Goal: Task Accomplishment & Management: Manage account settings

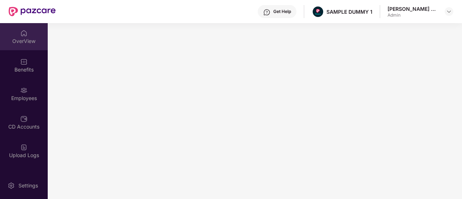
click at [35, 34] on div "OverView" at bounding box center [24, 36] width 48 height 27
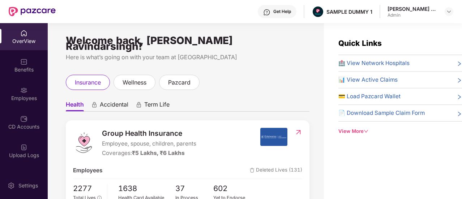
click at [111, 103] on span "Accidental" at bounding box center [114, 106] width 29 height 10
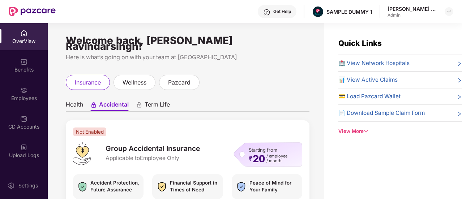
click at [148, 101] on span "Term Life" at bounding box center [156, 106] width 25 height 10
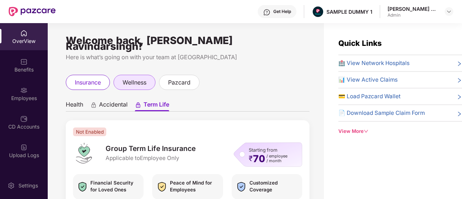
click at [140, 78] on span "wellness" at bounding box center [134, 82] width 24 height 9
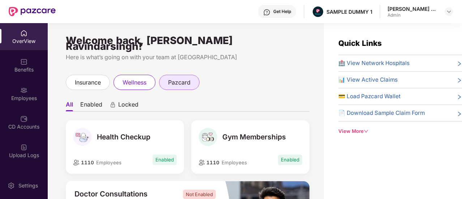
click at [182, 75] on div "pazcard" at bounding box center [179, 82] width 40 height 15
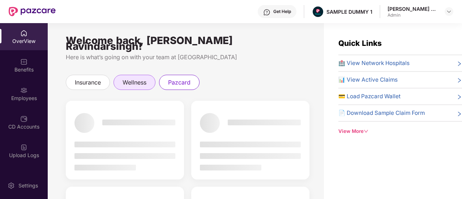
click at [121, 78] on div "wellness" at bounding box center [134, 82] width 42 height 15
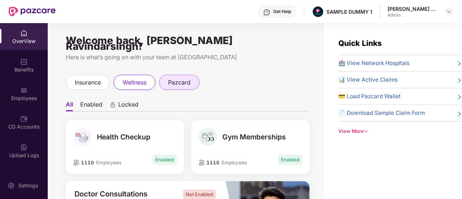
click at [181, 78] on span "pazcard" at bounding box center [179, 82] width 22 height 9
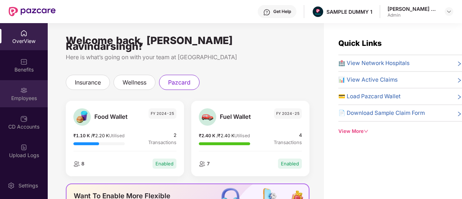
click at [26, 98] on div "Employees" at bounding box center [24, 98] width 48 height 7
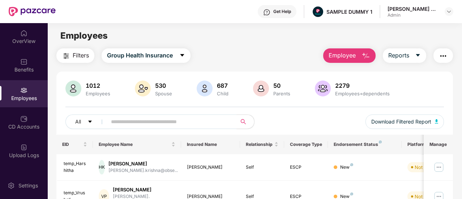
click at [362, 55] on img "button" at bounding box center [365, 56] width 9 height 9
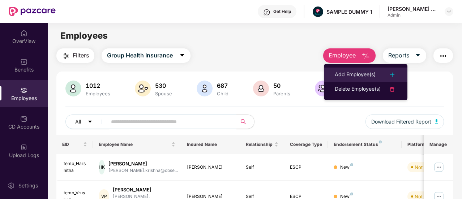
click at [351, 77] on div "Add Employee(s)" at bounding box center [354, 74] width 41 height 9
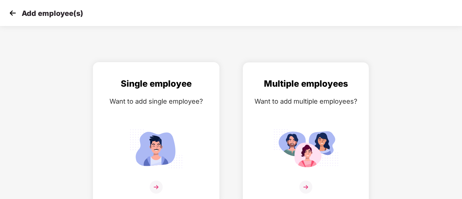
click at [122, 161] on div "Single employee Want to add single employee?" at bounding box center [155, 140] width 111 height 126
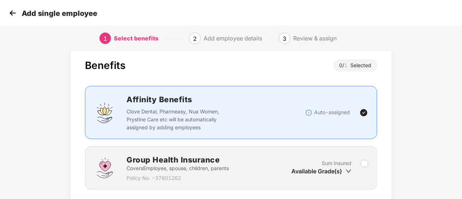
scroll to position [67, 0]
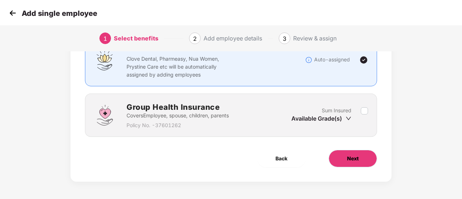
click at [355, 159] on span "Next" at bounding box center [353, 159] width 12 height 8
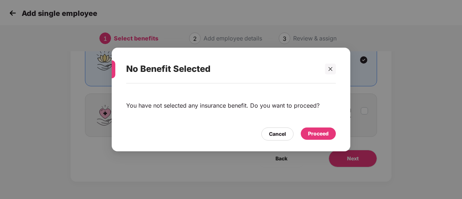
click at [314, 139] on div "Proceed" at bounding box center [318, 134] width 35 height 12
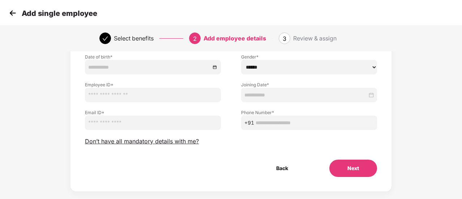
scroll to position [90, 0]
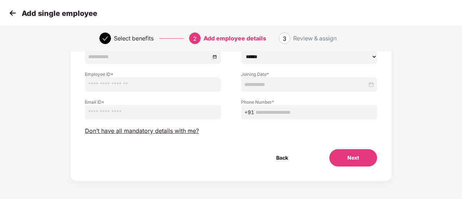
click at [358, 158] on button "Next" at bounding box center [353, 157] width 48 height 17
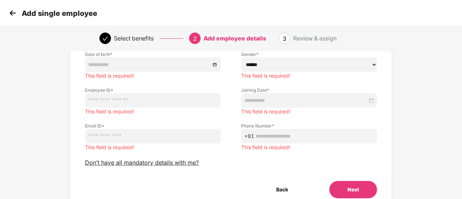
click at [20, 13] on div "Add single employee" at bounding box center [52, 13] width 90 height 10
click at [16, 14] on img at bounding box center [12, 13] width 11 height 11
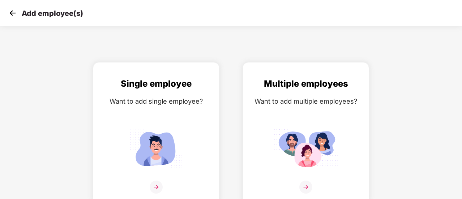
click at [16, 14] on img at bounding box center [12, 13] width 11 height 11
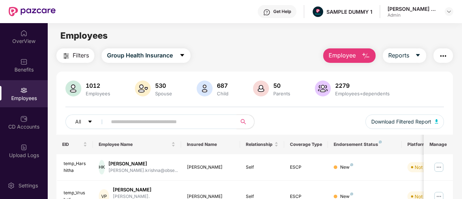
click at [23, 124] on div "CD Accounts" at bounding box center [24, 126] width 48 height 7
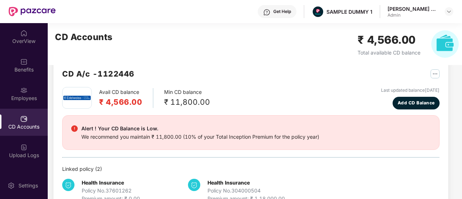
scroll to position [35, 0]
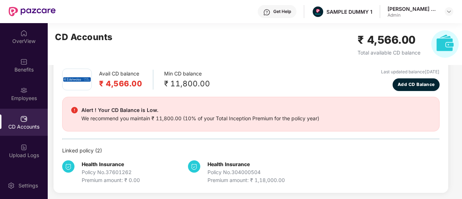
click at [235, 83] on div "CD A/c - 1122446 Avail CD balance ₹ 4,566.00 Min CD balance ₹ 11,800.00 Last up…" at bounding box center [250, 116] width 377 height 135
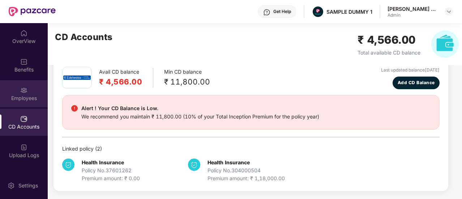
click at [23, 102] on div "Employees" at bounding box center [24, 93] width 48 height 27
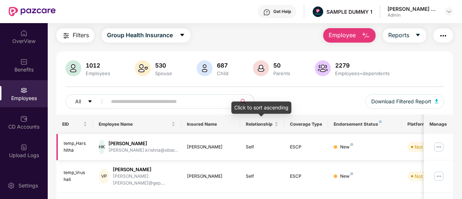
scroll to position [5, 0]
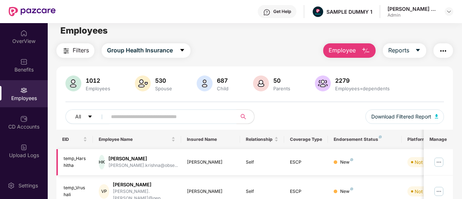
scroll to position [0, 0]
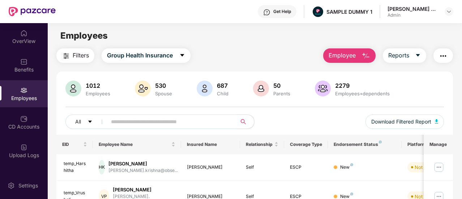
click at [365, 53] on img "button" at bounding box center [365, 56] width 9 height 9
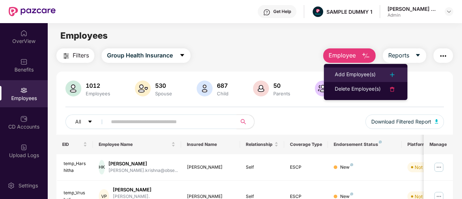
click at [347, 78] on div "Add Employee(s)" at bounding box center [354, 74] width 41 height 9
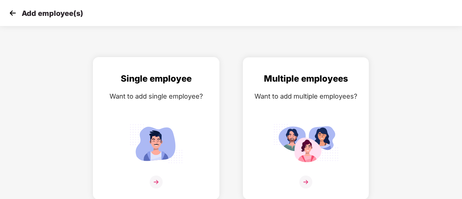
scroll to position [5, 0]
click at [154, 152] on img at bounding box center [156, 143] width 65 height 45
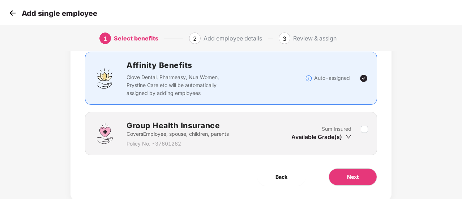
scroll to position [67, 0]
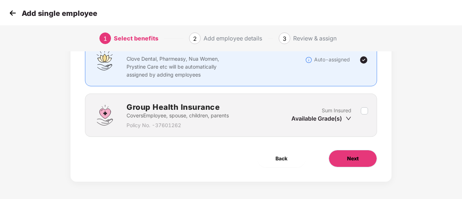
click at [354, 157] on span "Next" at bounding box center [353, 159] width 12 height 8
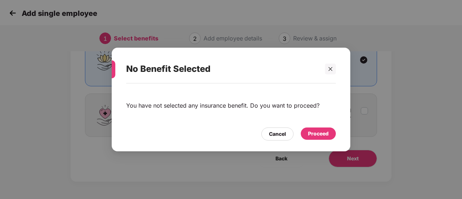
click at [318, 134] on div "Proceed" at bounding box center [318, 134] width 21 height 8
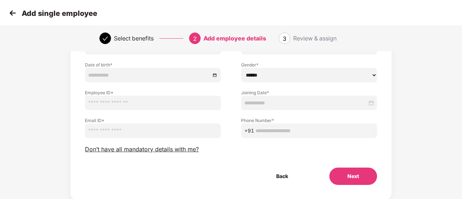
scroll to position [87, 0]
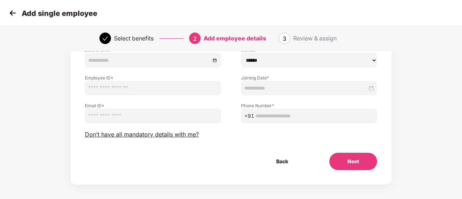
click at [365, 161] on button "Next" at bounding box center [353, 161] width 48 height 17
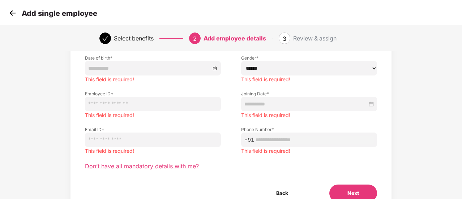
click at [142, 167] on span "Don’t have all mandatory details with me?" at bounding box center [142, 167] width 114 height 8
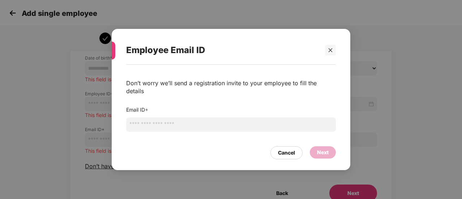
click at [151, 120] on input "email" at bounding box center [231, 124] width 210 height 14
type input "********"
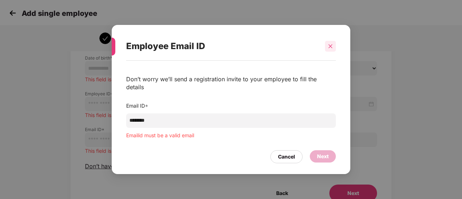
click at [330, 49] on div at bounding box center [330, 46] width 11 height 11
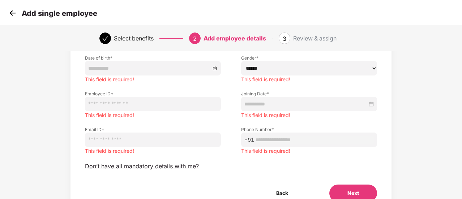
click at [8, 13] on img at bounding box center [12, 13] width 11 height 11
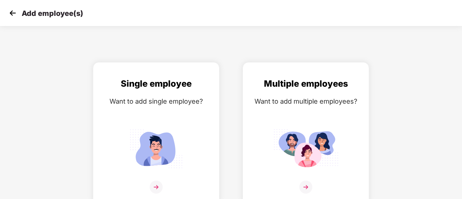
click at [13, 12] on img at bounding box center [12, 13] width 11 height 11
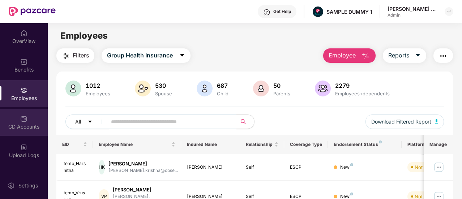
click at [20, 132] on div "CD Accounts" at bounding box center [24, 122] width 48 height 27
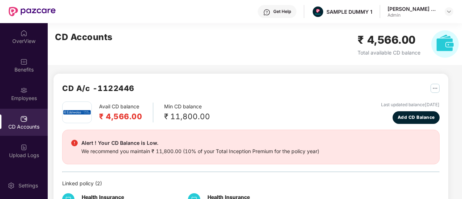
click at [410, 111] on div "Last updated balance 23 Oct 2024 Add CD Balance" at bounding box center [410, 113] width 59 height 22
click at [409, 116] on span "Add CD Balance" at bounding box center [415, 117] width 37 height 7
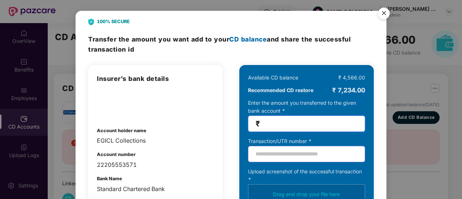
click at [291, 123] on input "number" at bounding box center [309, 124] width 96 height 8
type input "******"
click at [387, 9] on img "Close" at bounding box center [384, 14] width 20 height 20
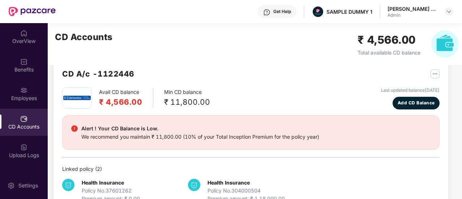
scroll to position [35, 0]
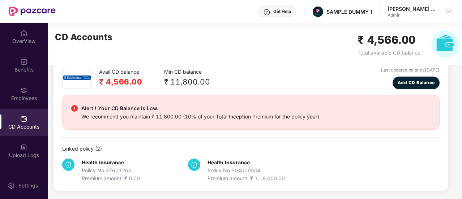
drag, startPoint x: 306, startPoint y: 95, endPoint x: 220, endPoint y: 62, distance: 92.7
click at [220, 62] on div "CD Accounts ₹ 4,566.00 Total available CD balance" at bounding box center [257, 44] width 418 height 42
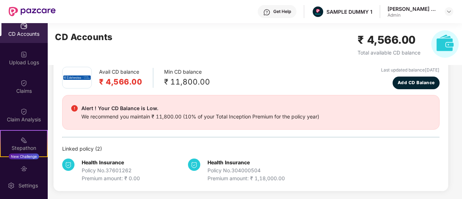
scroll to position [97, 0]
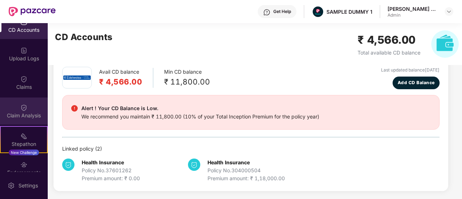
click at [22, 117] on div "Claim Analysis" at bounding box center [24, 115] width 48 height 7
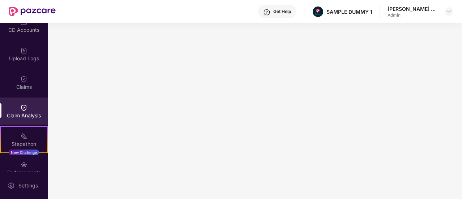
click at [277, 13] on div "Get Help" at bounding box center [282, 12] width 18 height 6
